Goal: Find specific fact: Find specific fact

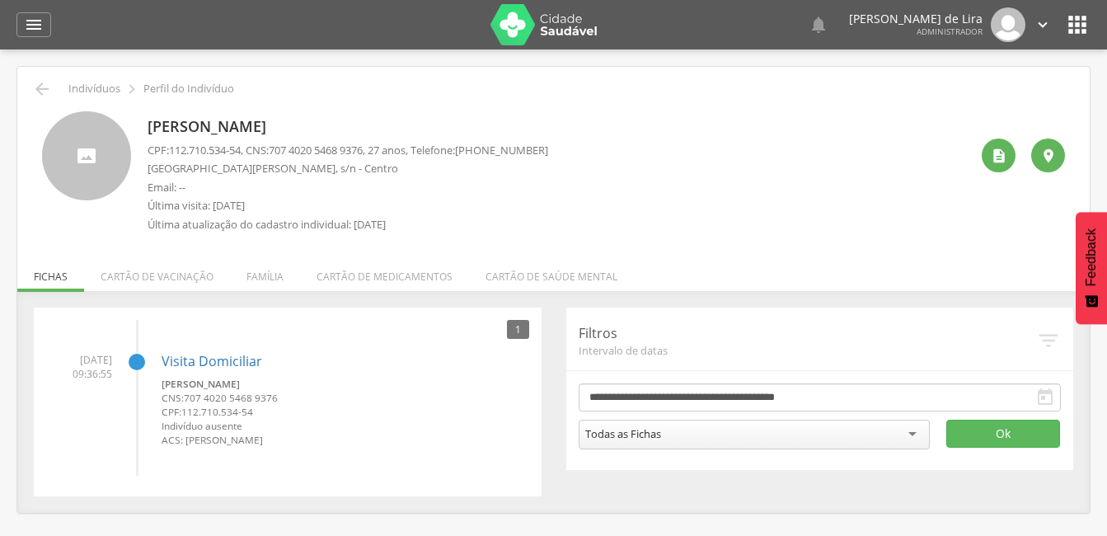
click at [33, 8] on div " Dashboard Supervisão Produtividade Mapa da cidade Mapa de cobertura Ranking A…" at bounding box center [553, 24] width 1074 height 49
click at [38, 24] on icon "" at bounding box center [34, 25] width 20 height 20
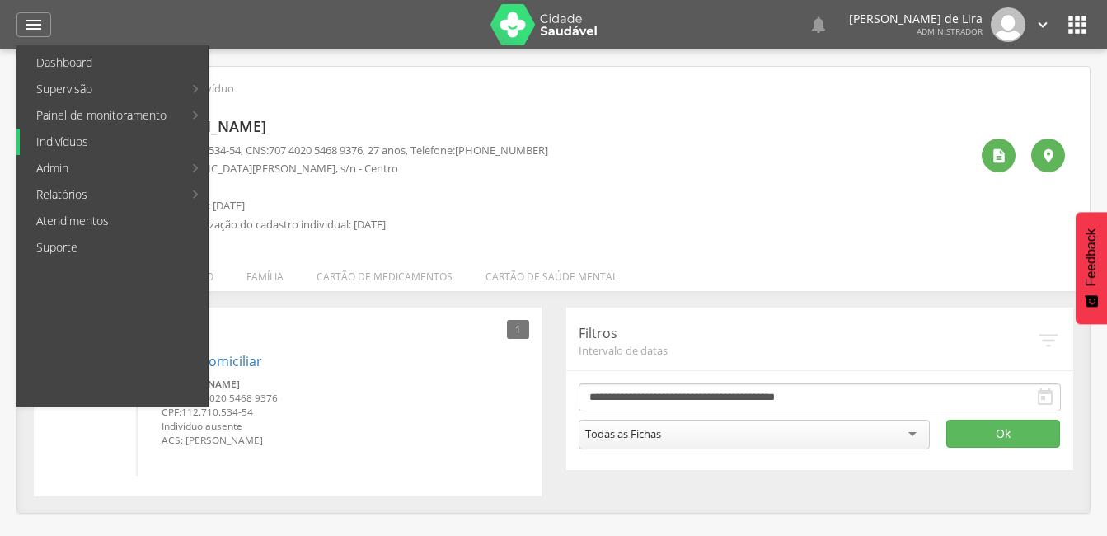
click at [64, 148] on link "Indivíduos" at bounding box center [114, 142] width 188 height 26
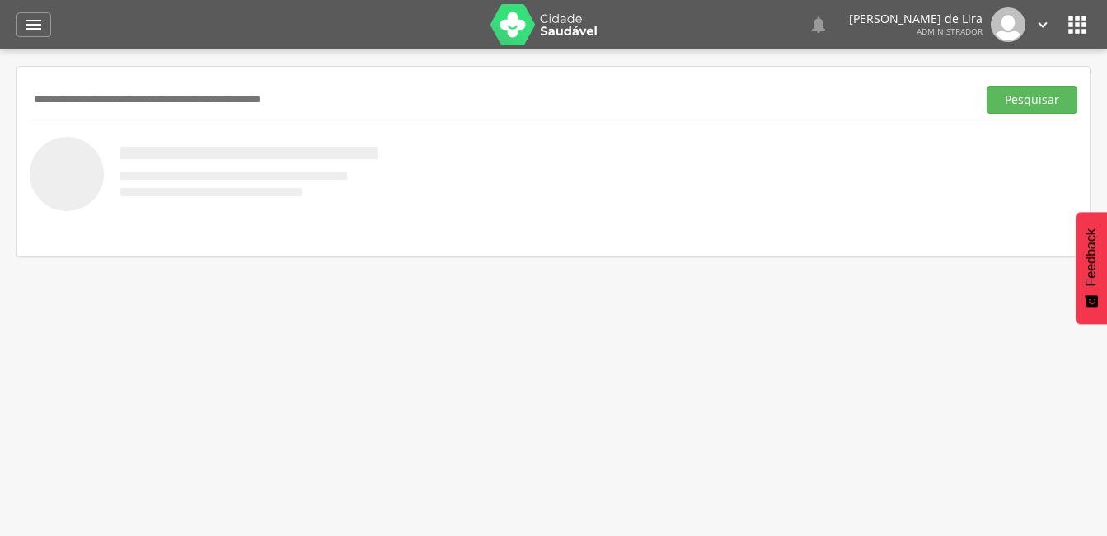
click at [170, 100] on input "text" at bounding box center [500, 100] width 941 height 28
type input "**********"
click at [1009, 104] on button "Pesquisar" at bounding box center [1032, 100] width 91 height 28
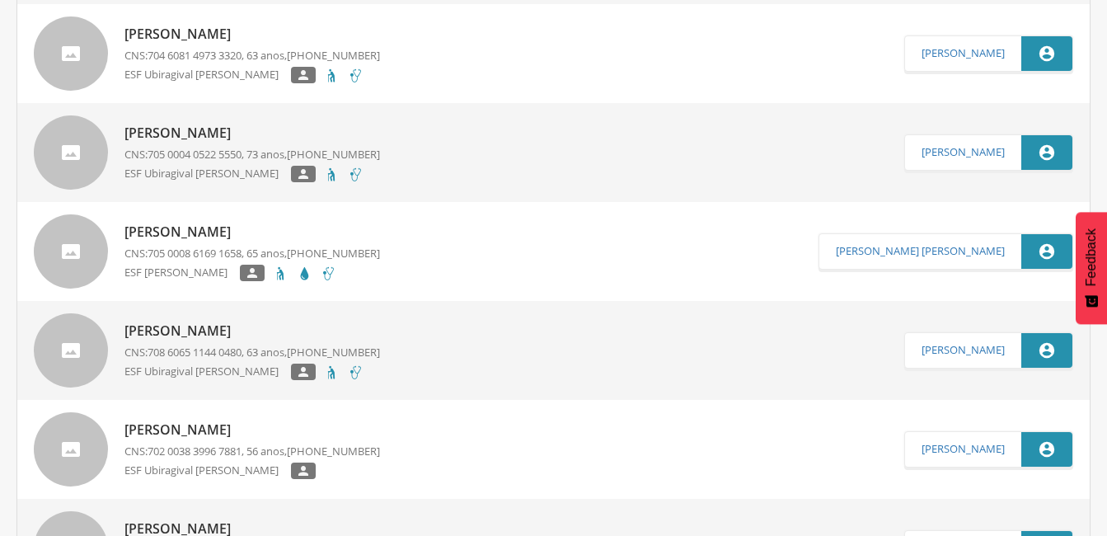
scroll to position [1154, 0]
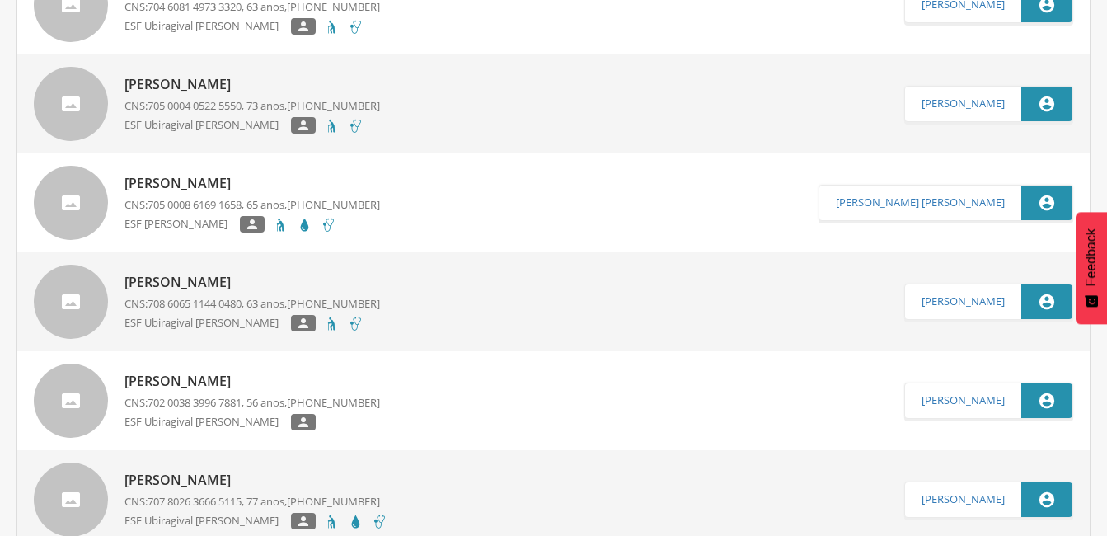
click at [240, 183] on p "[PERSON_NAME]" at bounding box center [253, 183] width 256 height 19
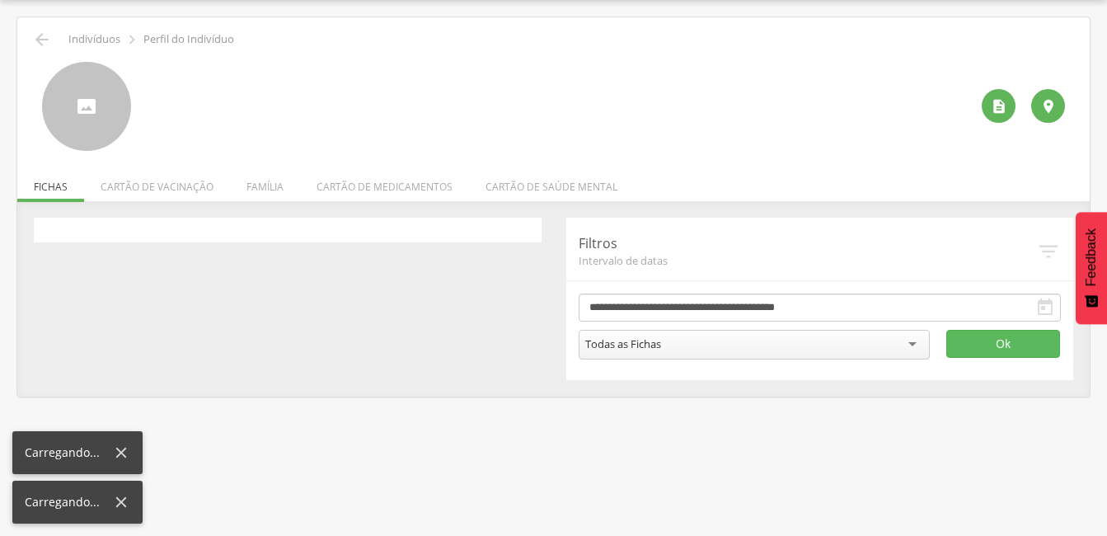
scroll to position [49, 0]
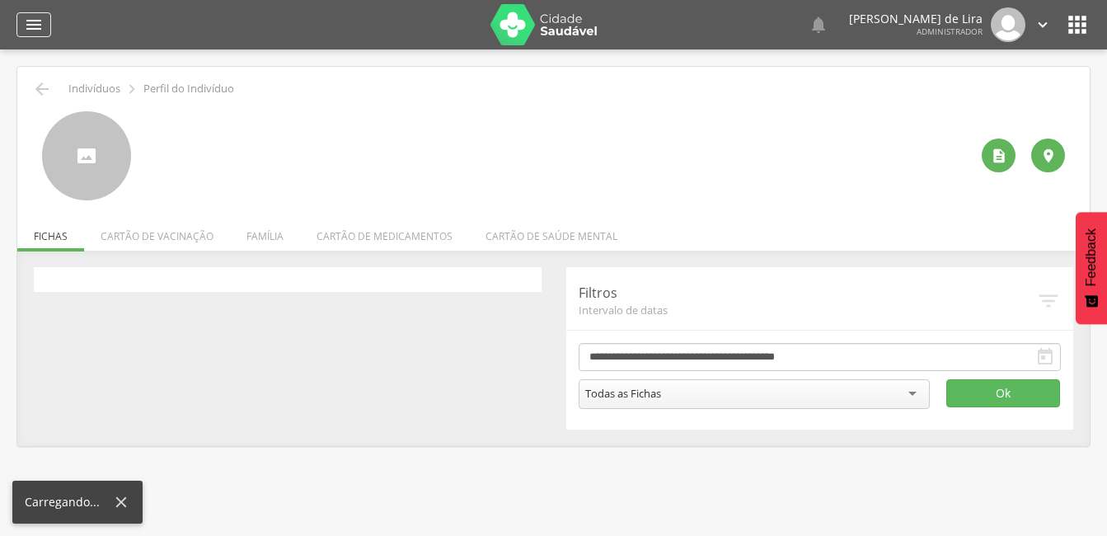
click at [40, 21] on icon "" at bounding box center [34, 25] width 20 height 20
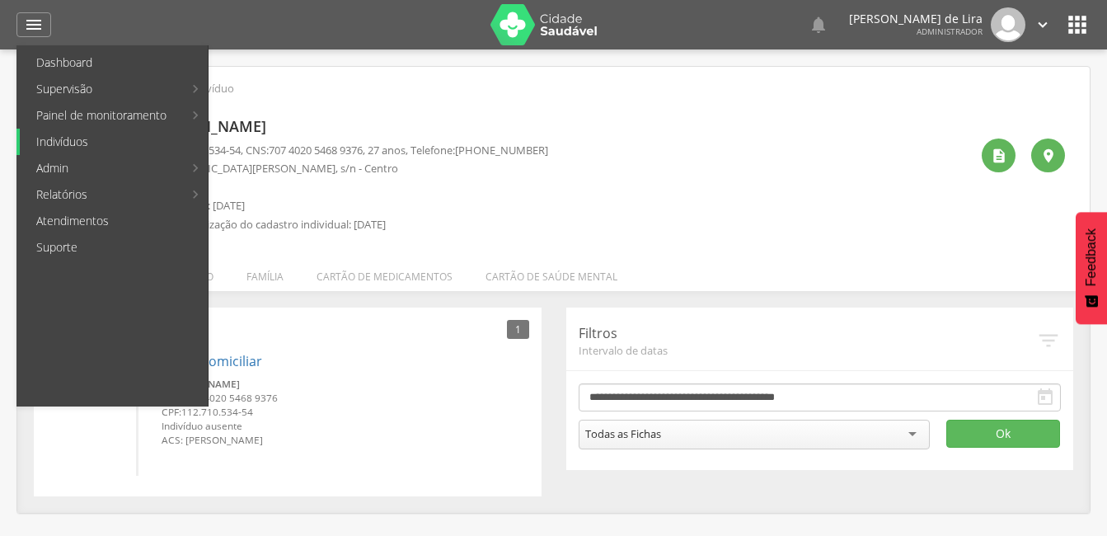
click at [59, 143] on link "Indivíduos" at bounding box center [114, 142] width 188 height 26
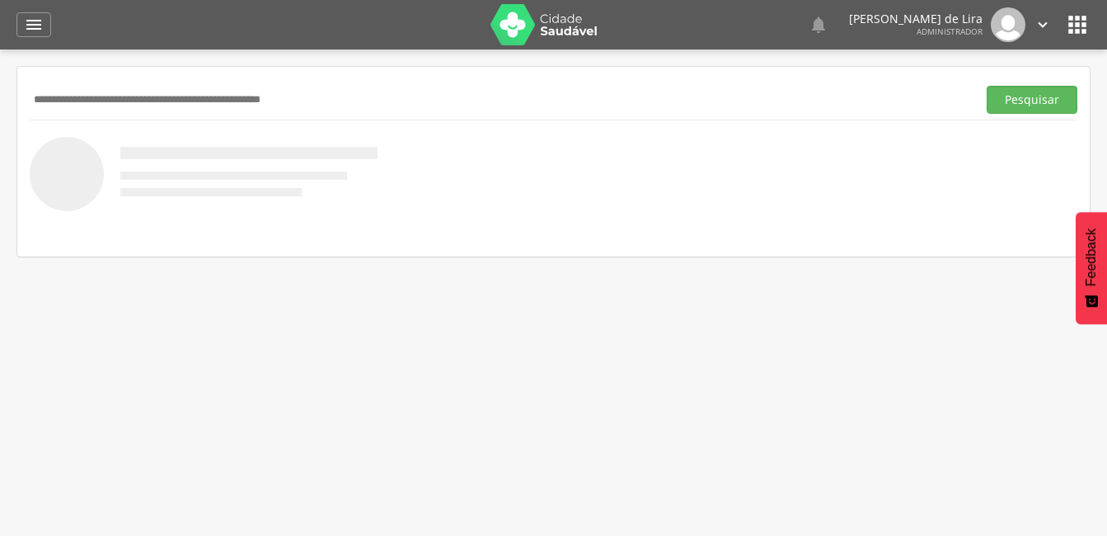
click at [190, 101] on input "text" at bounding box center [500, 100] width 941 height 28
type input "****"
click at [1038, 89] on button "Pesquisar" at bounding box center [1032, 100] width 91 height 28
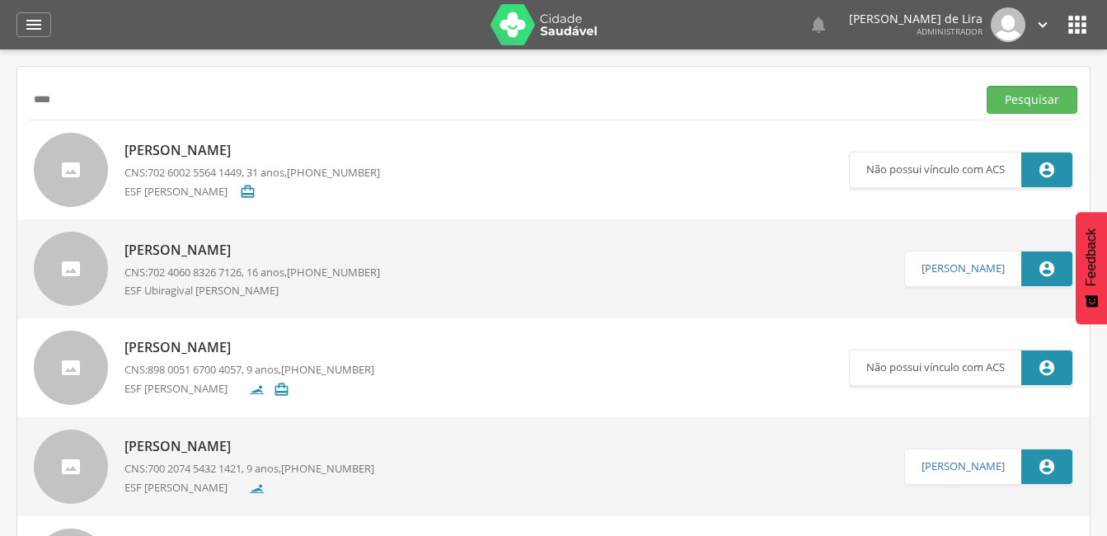
click at [239, 347] on p "[PERSON_NAME]" at bounding box center [250, 347] width 250 height 19
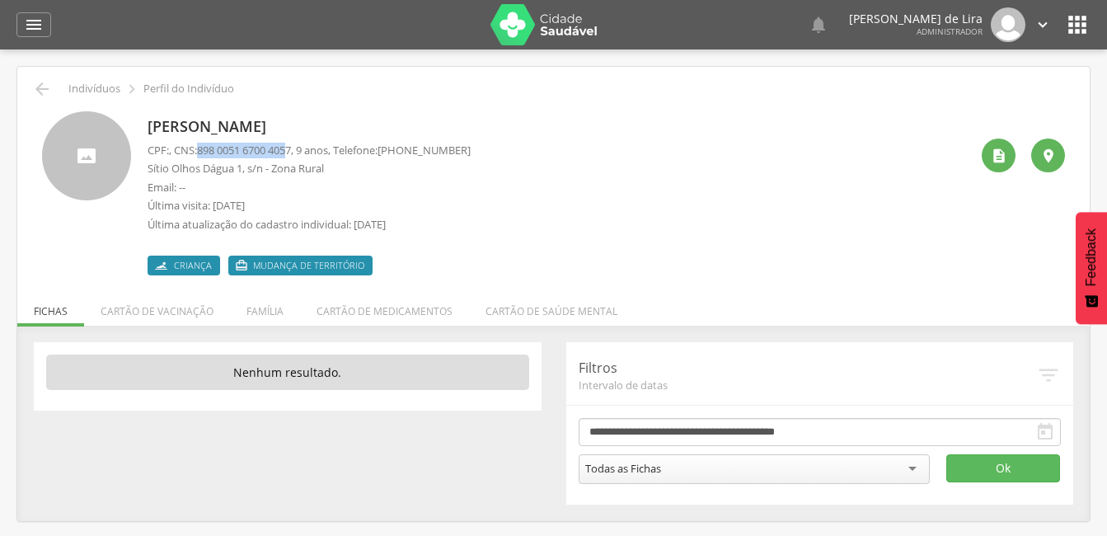
drag, startPoint x: 300, startPoint y: 148, endPoint x: 200, endPoint y: 148, distance: 99.8
click at [200, 148] on p "CPF: , CNS: [PHONE_NUMBER] , 9 anos, Telefone: [PHONE_NUMBER]" at bounding box center [309, 151] width 323 height 16
copy p "898 0051 6700 405"
click at [291, 151] on span "898 0051 6700 4057" at bounding box center [244, 150] width 94 height 15
drag, startPoint x: 303, startPoint y: 149, endPoint x: 206, endPoint y: 149, distance: 97.3
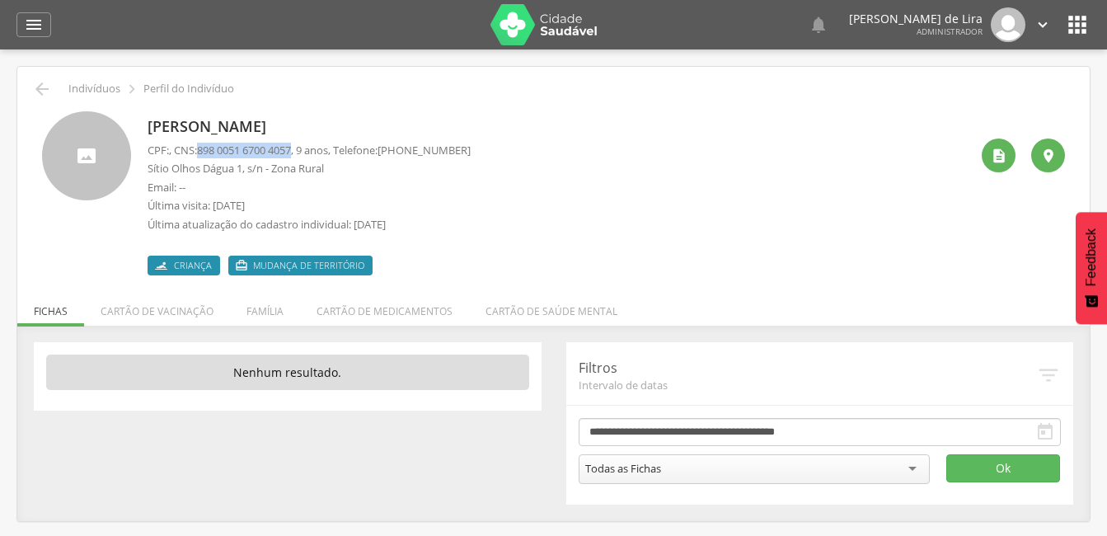
click at [206, 149] on span "898 0051 6700 4057" at bounding box center [244, 150] width 94 height 15
copy span "898 0051 6700 4057"
drag, startPoint x: 376, startPoint y: 125, endPoint x: 148, endPoint y: 132, distance: 227.7
click at [148, 132] on p "[PERSON_NAME]" at bounding box center [309, 126] width 323 height 21
copy p "[PERSON_NAME]"
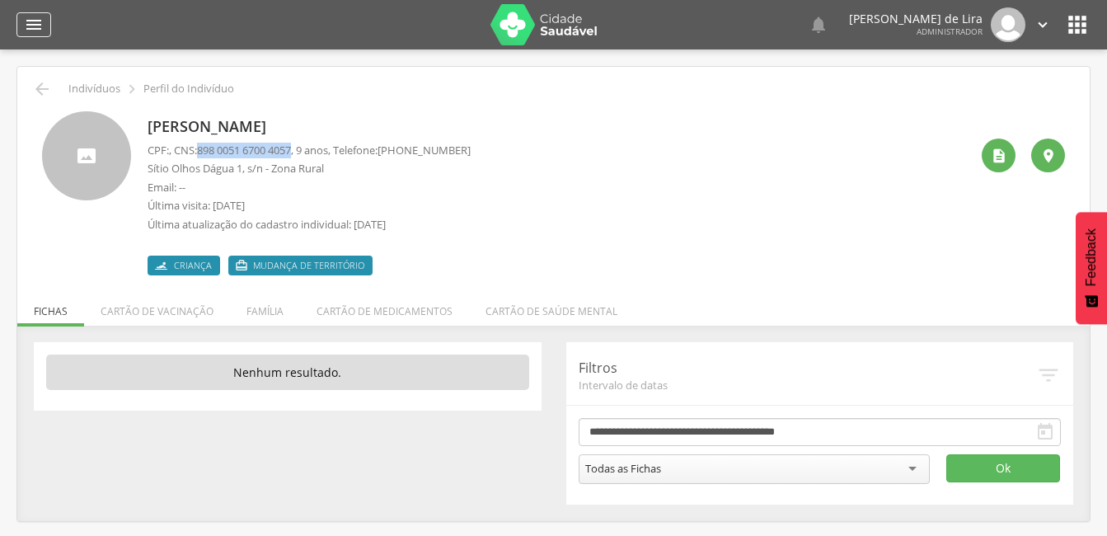
click at [35, 26] on icon "" at bounding box center [34, 25] width 20 height 20
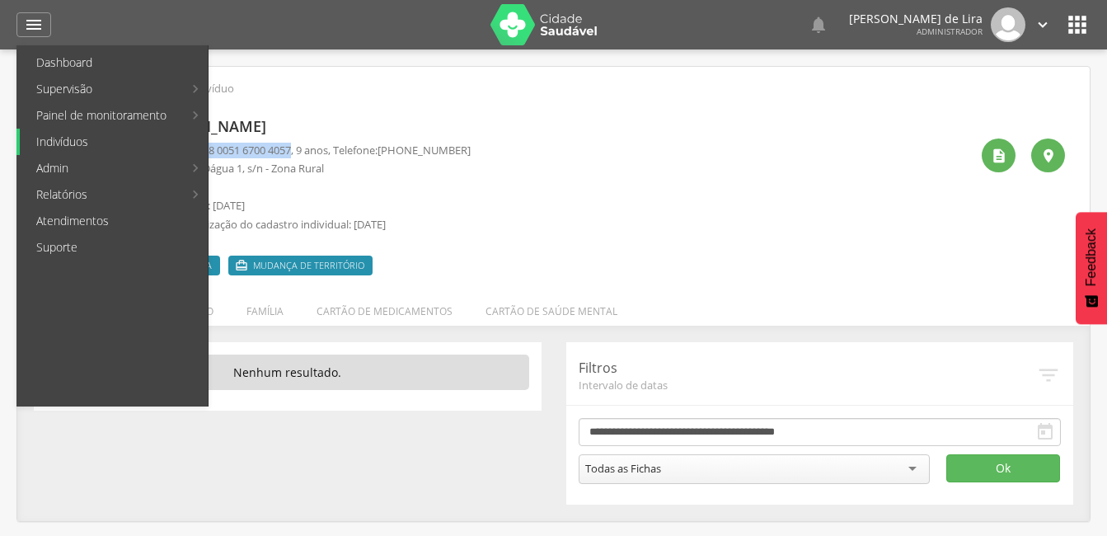
click at [55, 142] on link "Indivíduos" at bounding box center [114, 142] width 188 height 26
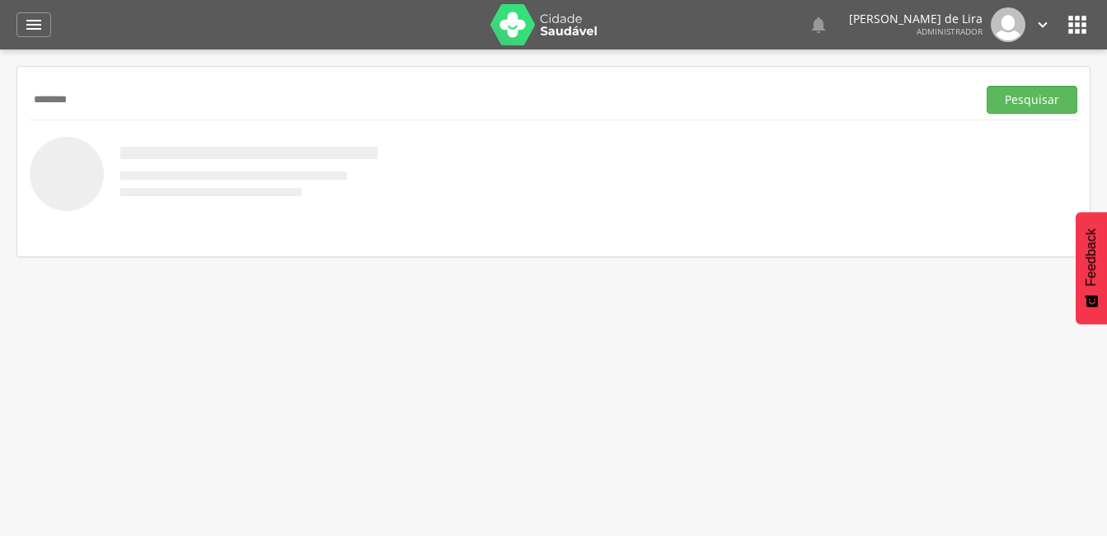
type input "********"
click at [987, 86] on button "Pesquisar" at bounding box center [1032, 100] width 91 height 28
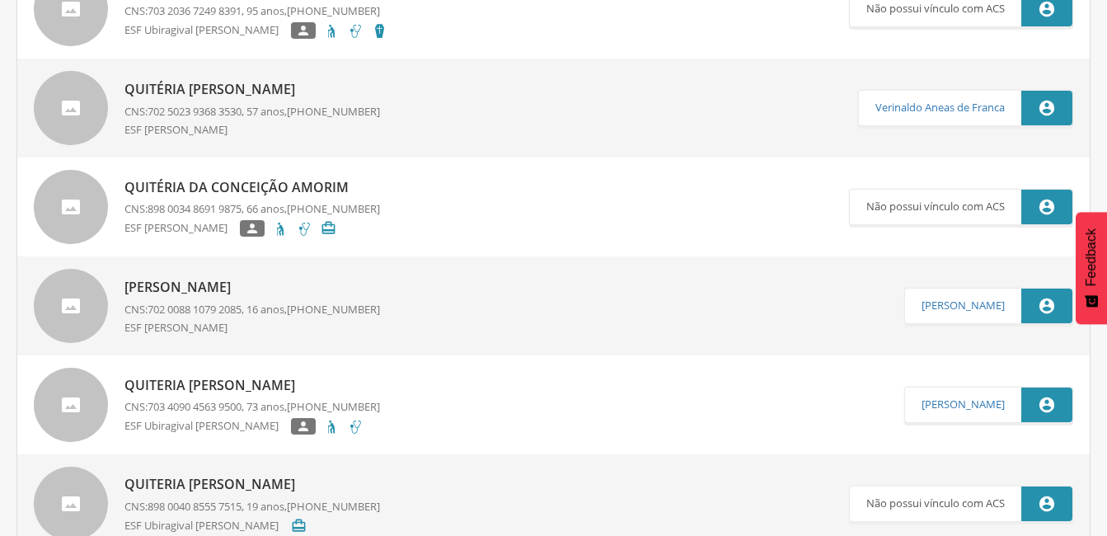
scroll to position [422, 0]
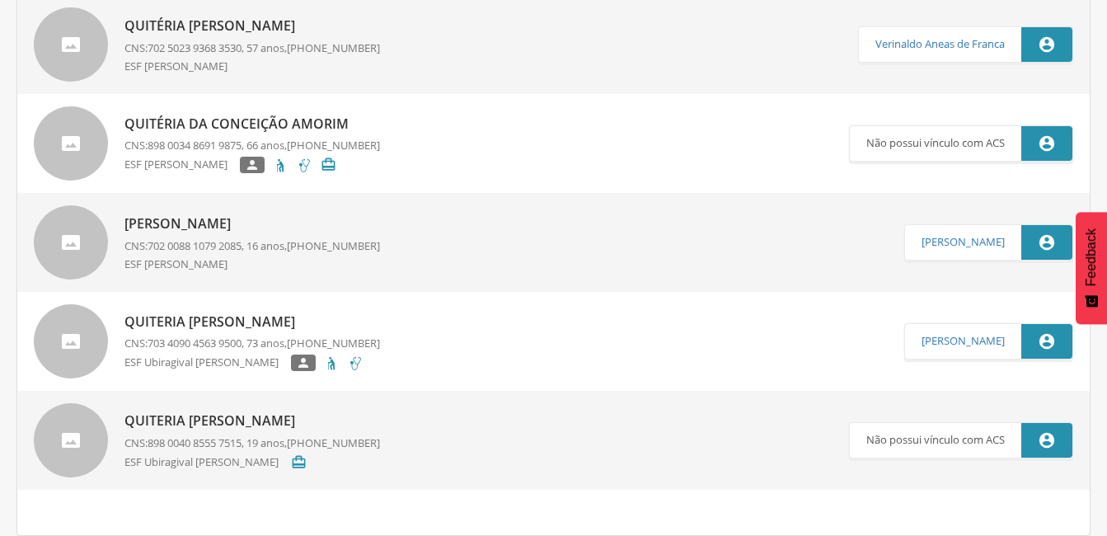
click at [140, 316] on p "Quiteria [PERSON_NAME]" at bounding box center [253, 322] width 256 height 19
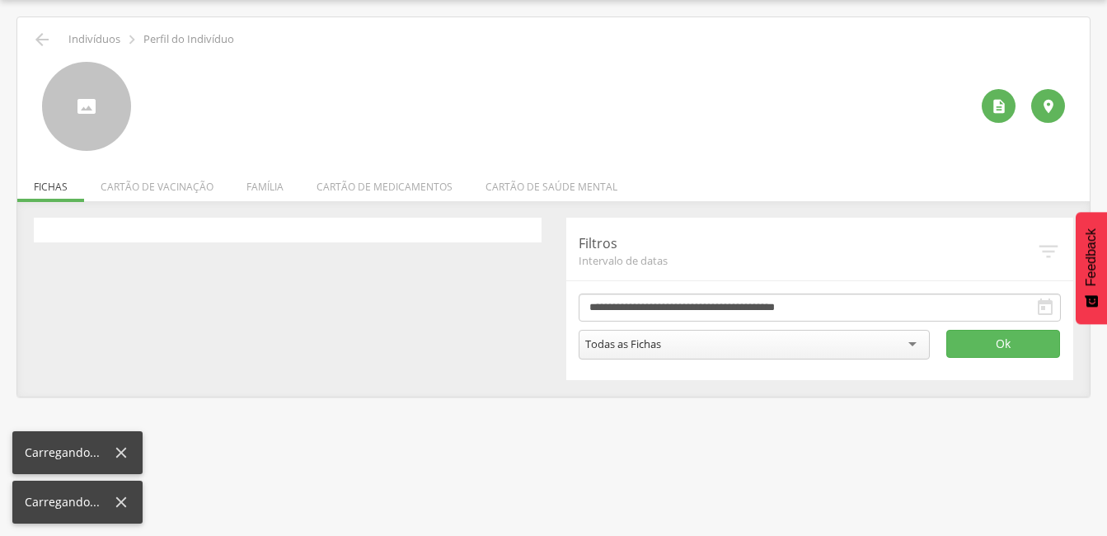
scroll to position [49, 0]
click at [140, 316] on div " Supervisão  Distritos  Ubs adicionar ubs  Coordenador: - Ouro Velho / [GEO…" at bounding box center [553, 268] width 1107 height 536
click at [140, 316] on div "**********" at bounding box center [553, 299] width 1065 height 162
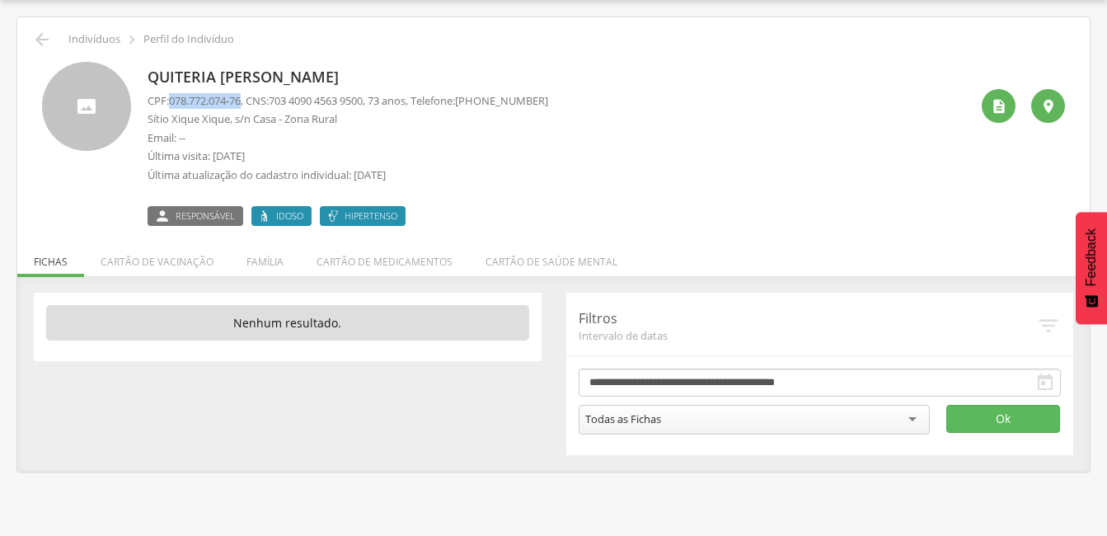
drag, startPoint x: 140, startPoint y: 316, endPoint x: 248, endPoint y: 101, distance: 240.8
click at [248, 101] on p "CPF: 078.772.074-76 , CNS: [PHONE_NUMBER] , 73 anos, Telefone: [PHONE_NUMBER]" at bounding box center [348, 101] width 401 height 16
copy span "078.772.074-76"
